Goal: Task Accomplishment & Management: Complete application form

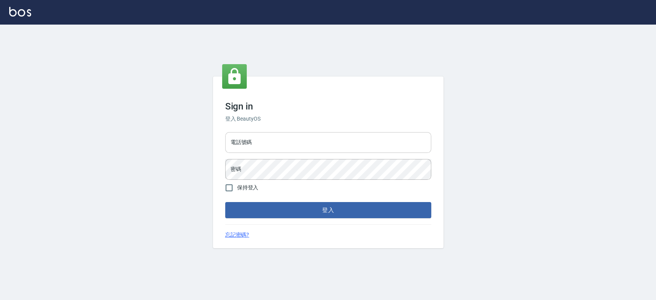
click at [347, 141] on input "電話號碼" at bounding box center [328, 142] width 206 height 21
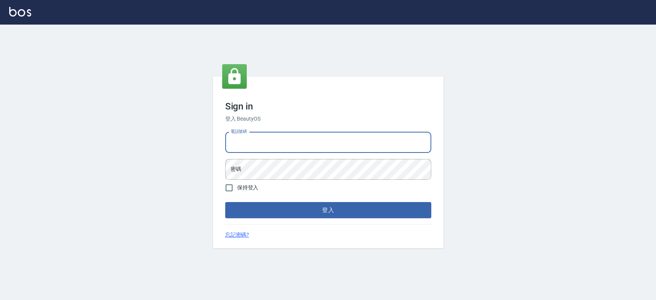
type input "0900000991"
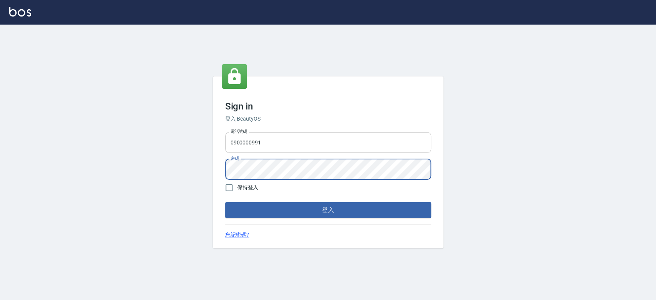
click at [225, 202] on button "登入" at bounding box center [328, 210] width 206 height 16
